Goal: Navigation & Orientation: Find specific page/section

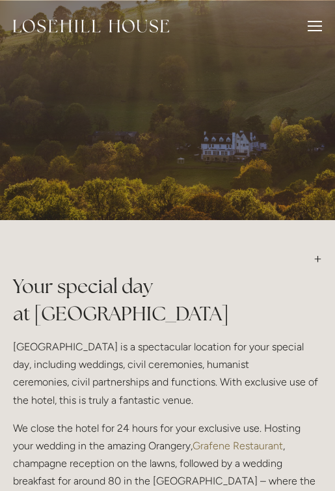
click at [79, 20] on img at bounding box center [91, 26] width 156 height 13
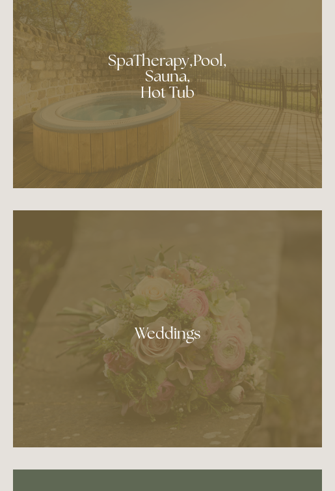
scroll to position [1842, 0]
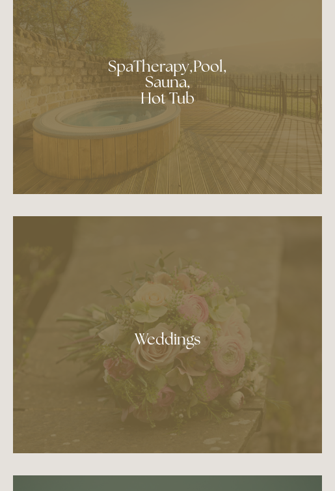
click at [167, 65] on div at bounding box center [167, 77] width 309 height 233
